Goal: Task Accomplishment & Management: Use online tool/utility

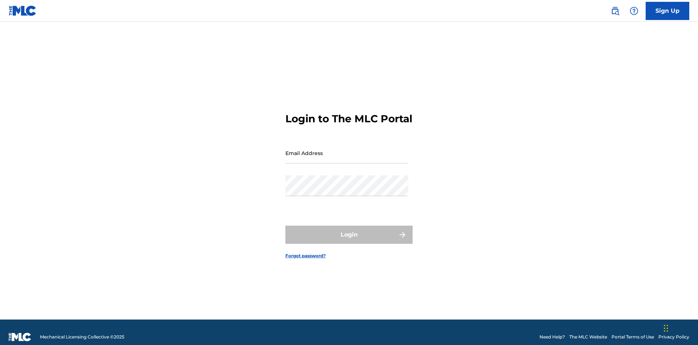
scroll to position [9, 0]
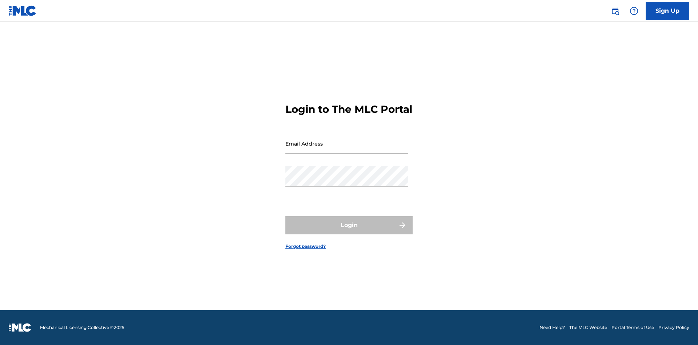
click at [347, 149] on input "Email Address" at bounding box center [346, 143] width 123 height 21
type input "[EMAIL_ADDRESS][DOMAIN_NAME]"
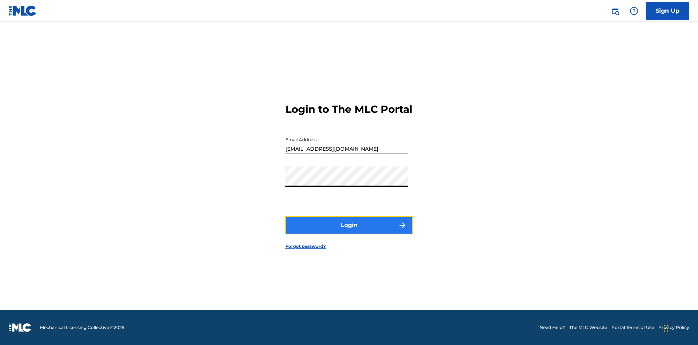
click at [349, 231] on button "Login" at bounding box center [348, 225] width 127 height 18
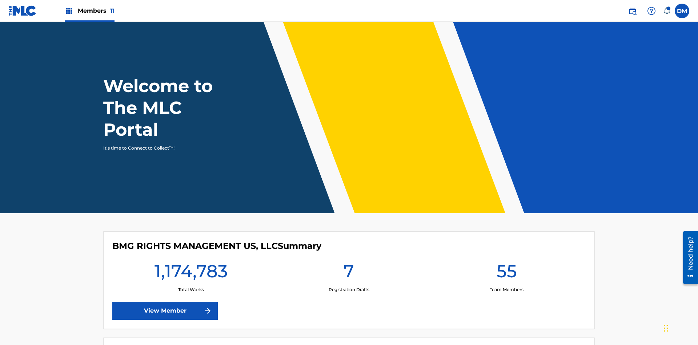
click at [89, 11] on span "Members 11" at bounding box center [96, 11] width 37 height 8
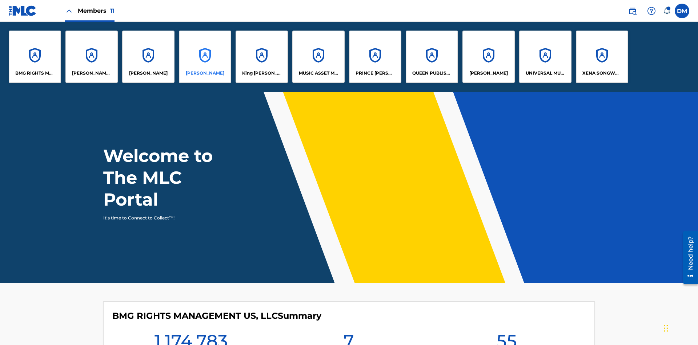
click at [205, 73] on p "[PERSON_NAME]" at bounding box center [205, 73] width 39 height 7
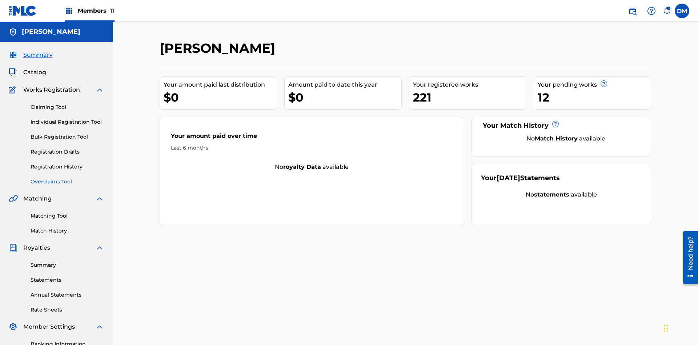
click at [67, 178] on link "Overclaims Tool" at bounding box center [67, 182] width 73 height 8
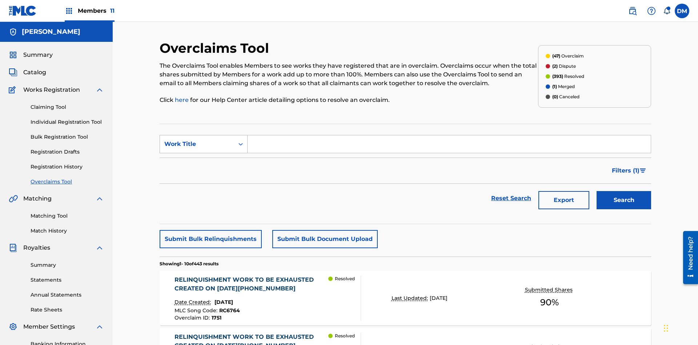
click at [197, 140] on div "Work Title" at bounding box center [196, 144] width 65 height 9
click at [204, 171] on div "Overclaim ID" at bounding box center [203, 180] width 87 height 18
click at [449, 135] on input "Search Form" at bounding box center [449, 143] width 403 height 17
click at [624, 191] on button "Search" at bounding box center [623, 200] width 55 height 18
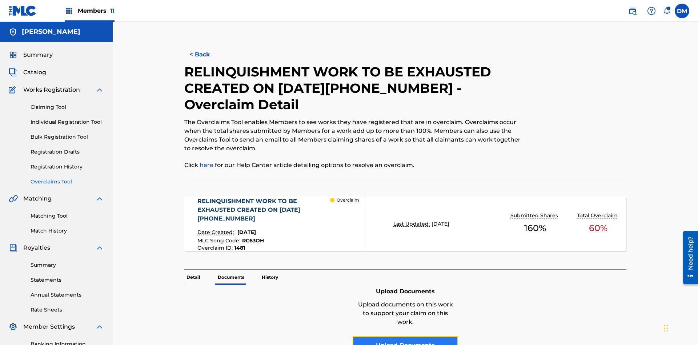
click at [405, 336] on button "Upload Documents" at bounding box center [405, 345] width 105 height 18
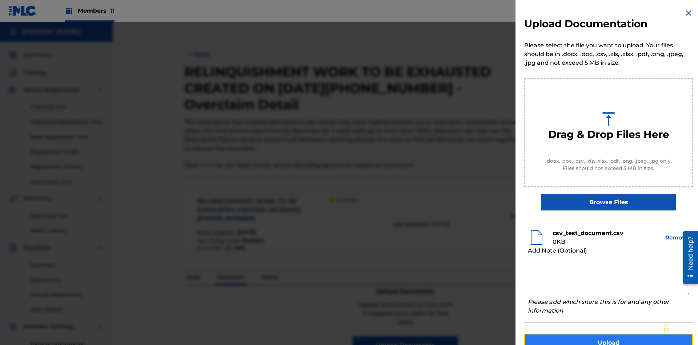
click at [608, 333] on button "Upload" at bounding box center [608, 342] width 169 height 18
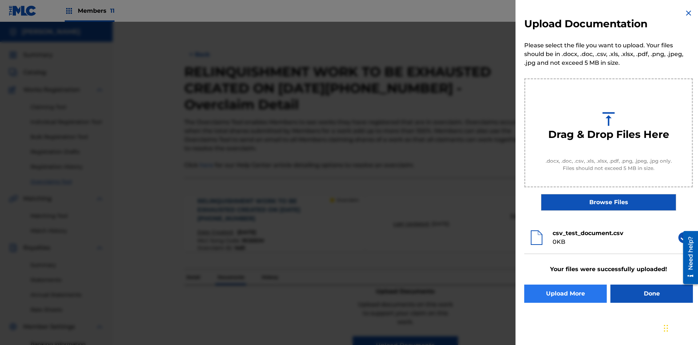
click at [565, 293] on button "Upload More" at bounding box center [565, 293] width 83 height 18
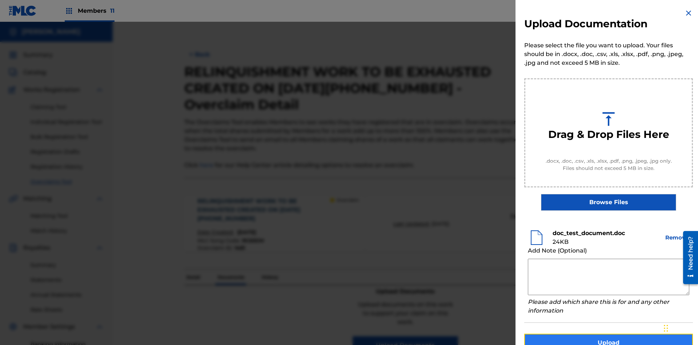
click at [608, 333] on button "Upload" at bounding box center [608, 342] width 169 height 18
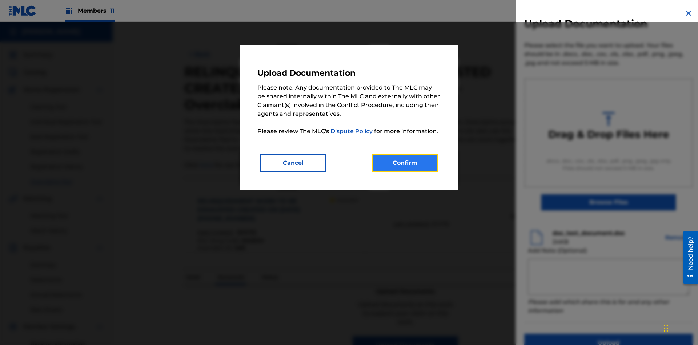
click at [405, 162] on button "Confirm" at bounding box center [404, 163] width 65 height 18
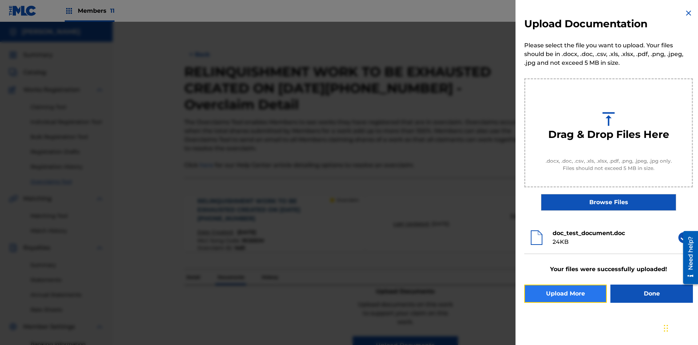
click at [565, 293] on button "Upload More" at bounding box center [565, 293] width 83 height 18
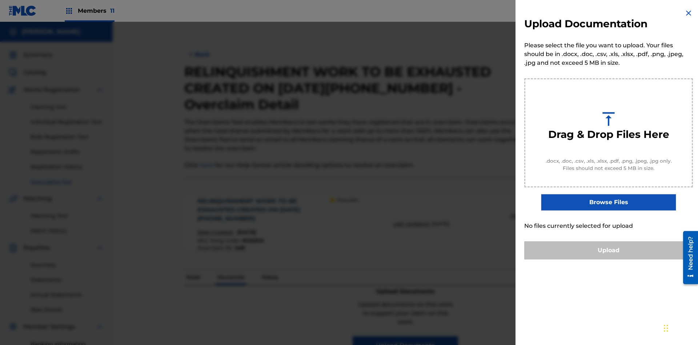
scroll to position [106, 0]
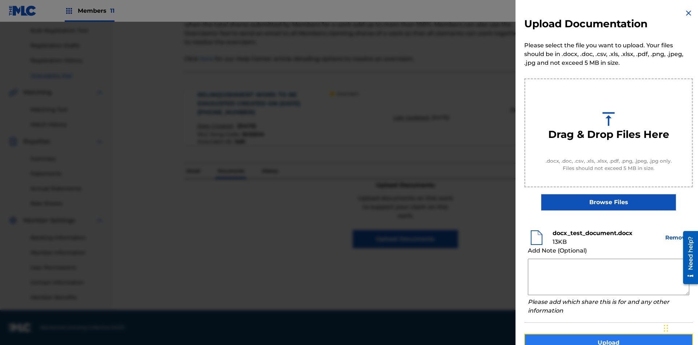
click at [608, 333] on button "Upload" at bounding box center [608, 342] width 169 height 18
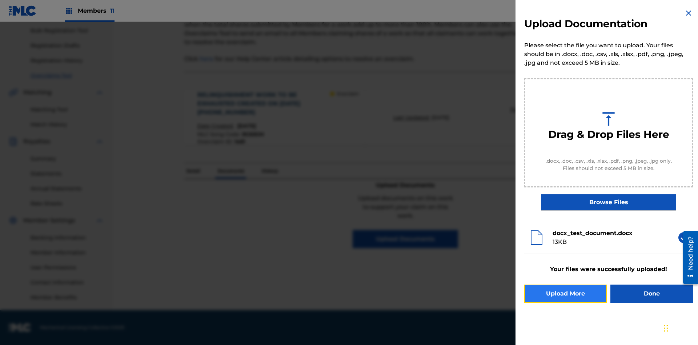
click at [565, 293] on button "Upload More" at bounding box center [565, 293] width 83 height 18
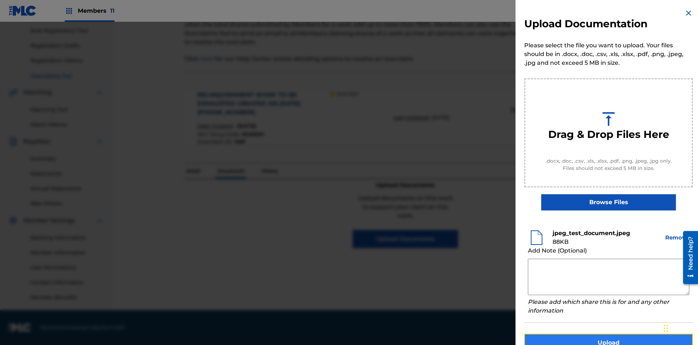
click at [608, 333] on button "Upload" at bounding box center [608, 342] width 169 height 18
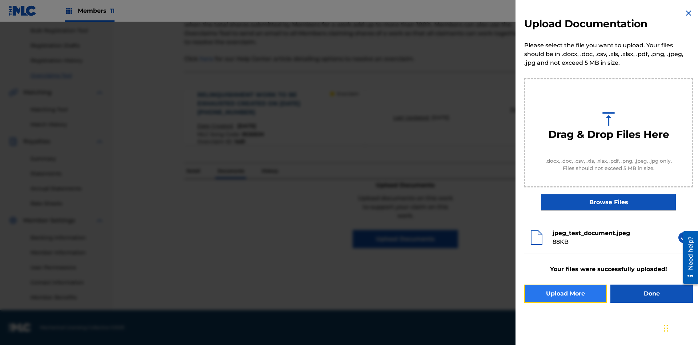
click at [565, 293] on button "Upload More" at bounding box center [565, 293] width 83 height 18
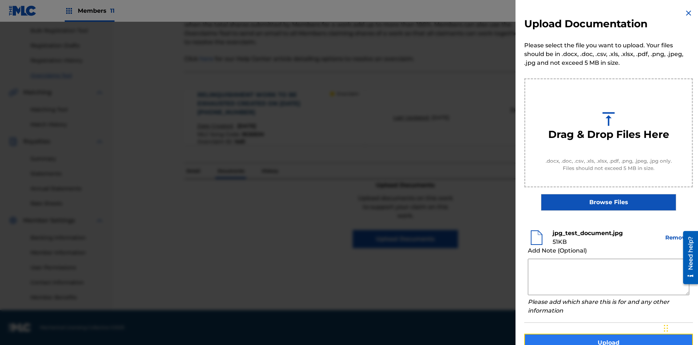
click at [608, 333] on button "Upload" at bounding box center [608, 342] width 169 height 18
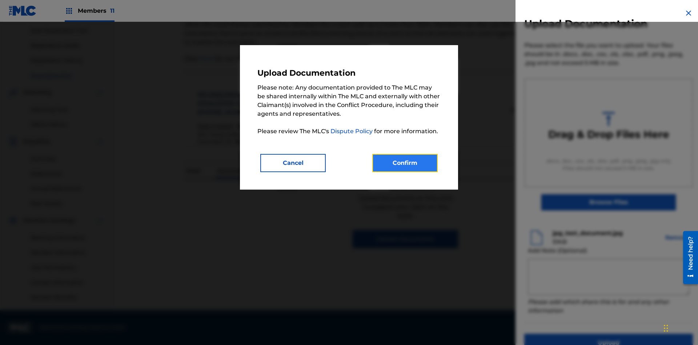
click at [405, 162] on button "Confirm" at bounding box center [404, 163] width 65 height 18
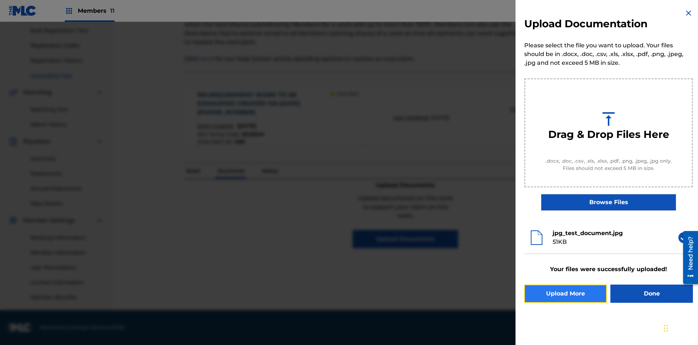
click at [565, 293] on button "Upload More" at bounding box center [565, 293] width 83 height 18
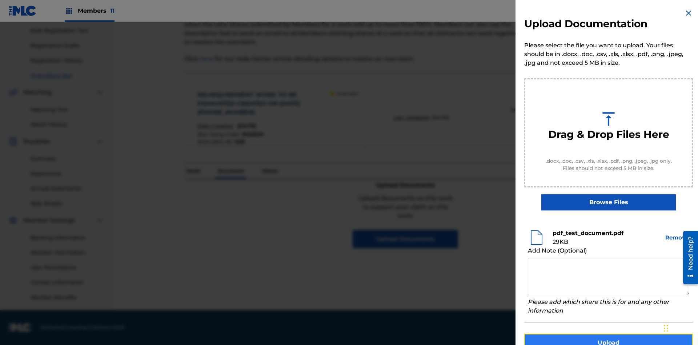
click at [608, 333] on button "Upload" at bounding box center [608, 342] width 169 height 18
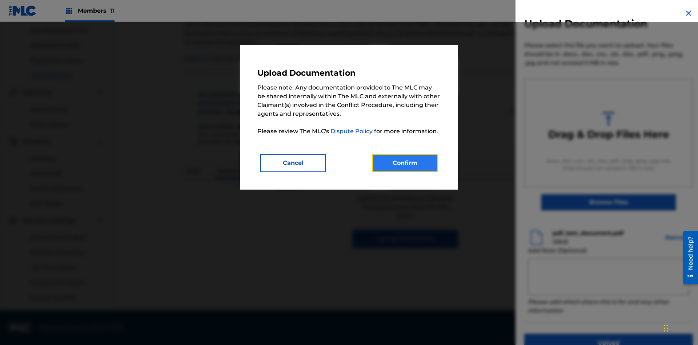
click at [405, 162] on button "Confirm" at bounding box center [404, 163] width 65 height 18
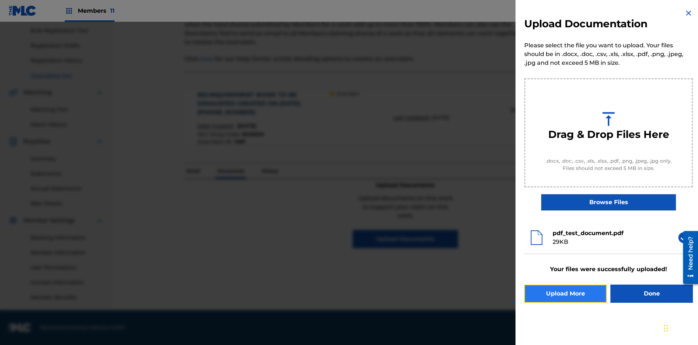
click at [565, 293] on button "Upload More" at bounding box center [565, 293] width 83 height 18
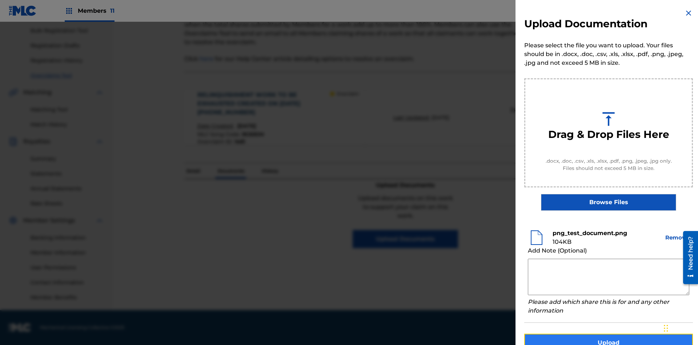
click at [608, 333] on button "Upload" at bounding box center [608, 342] width 169 height 18
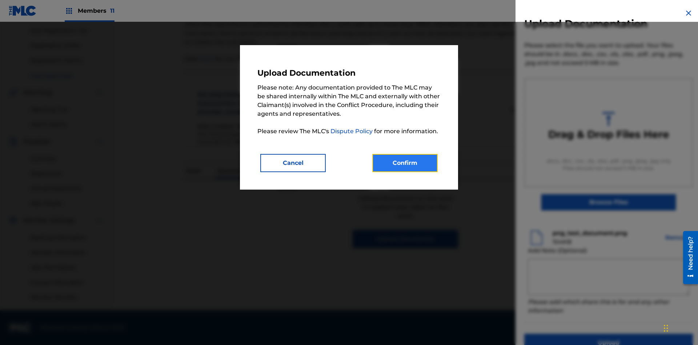
click at [405, 162] on button "Confirm" at bounding box center [404, 163] width 65 height 18
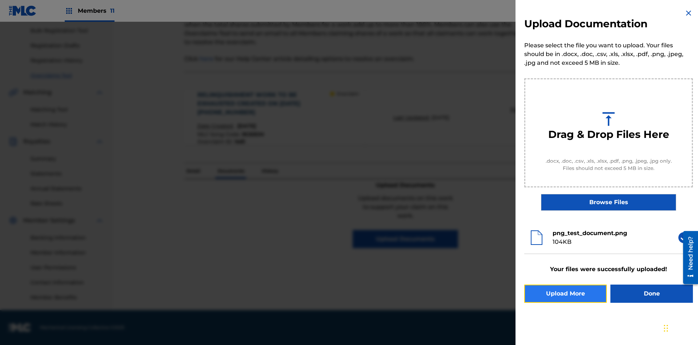
click at [565, 293] on button "Upload More" at bounding box center [565, 293] width 83 height 18
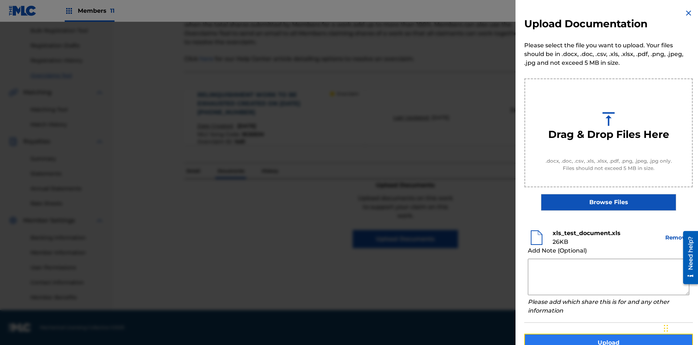
click at [608, 333] on button "Upload" at bounding box center [608, 342] width 169 height 18
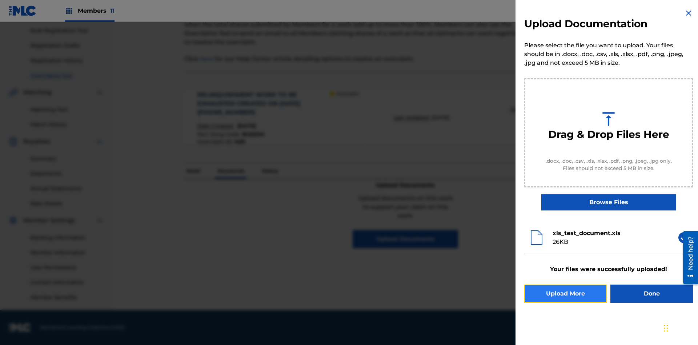
click at [565, 293] on button "Upload More" at bounding box center [565, 293] width 83 height 18
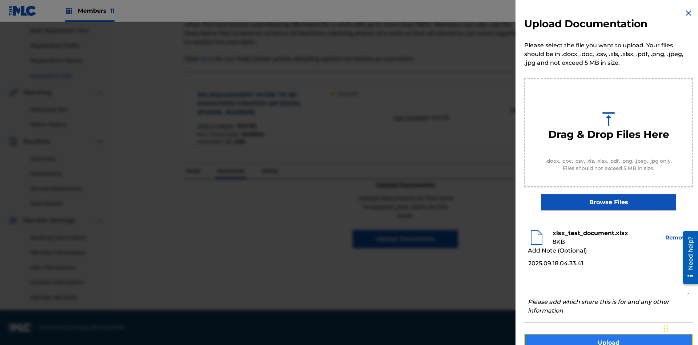
click at [608, 333] on button "Upload" at bounding box center [608, 342] width 169 height 18
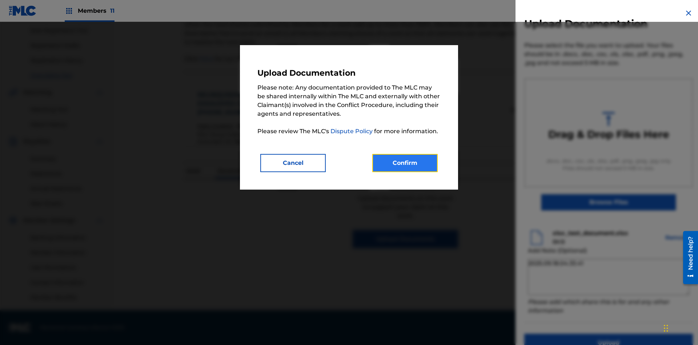
click at [405, 162] on button "Confirm" at bounding box center [404, 163] width 65 height 18
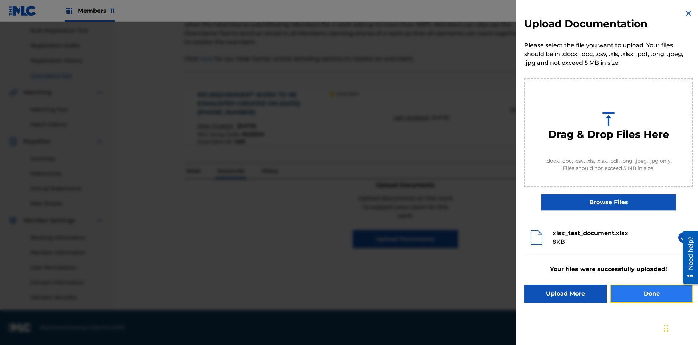
click at [651, 293] on button "Done" at bounding box center [651, 293] width 83 height 18
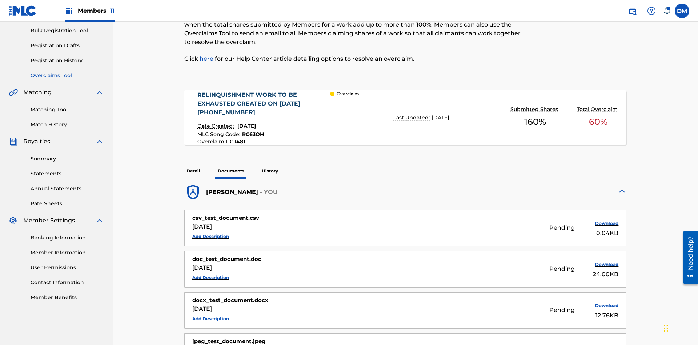
click at [230, 163] on p "Documents" at bounding box center [231, 170] width 31 height 15
click at [210, 231] on button "Add Description" at bounding box center [210, 236] width 37 height 11
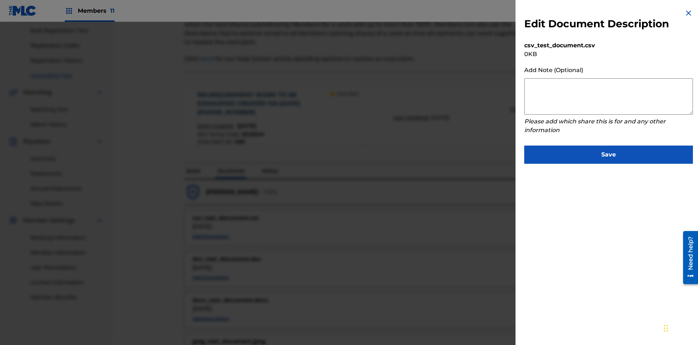
click at [608, 96] on textarea at bounding box center [608, 96] width 169 height 36
type textarea "2025.09.18.04.37.36"
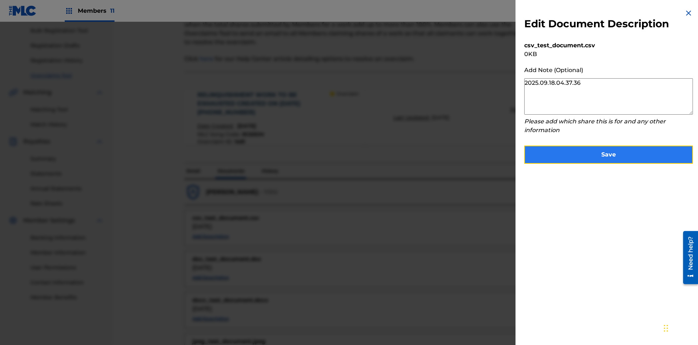
click at [608, 153] on button "Save" at bounding box center [608, 154] width 169 height 18
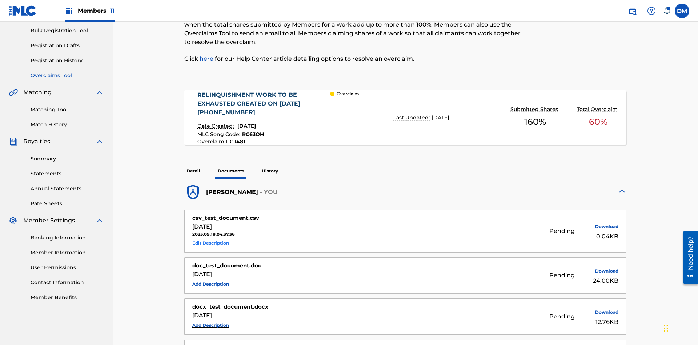
click at [210, 237] on button "Edit Description" at bounding box center [210, 242] width 37 height 11
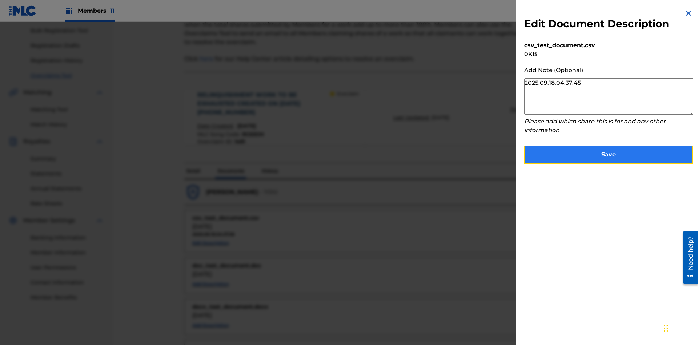
click at [608, 153] on button "Save" at bounding box center [608, 154] width 169 height 18
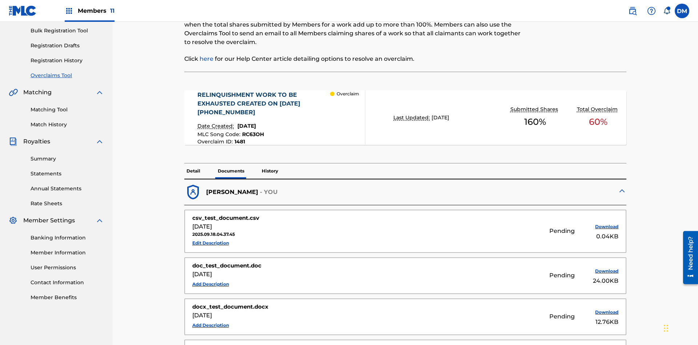
click at [269, 163] on p "History" at bounding box center [270, 170] width 21 height 15
